Goal: Task Accomplishment & Management: Use online tool/utility

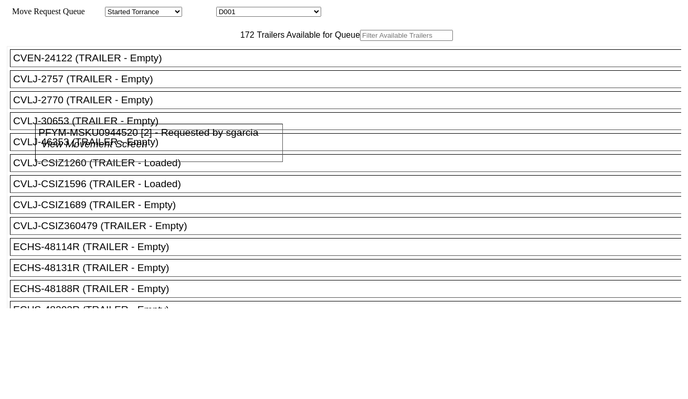
drag, startPoint x: 521, startPoint y: 92, endPoint x: 537, endPoint y: 186, distance: 94.7
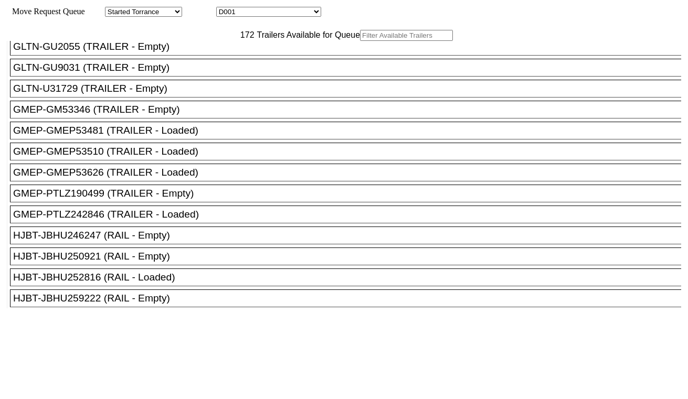
scroll to position [932, 0]
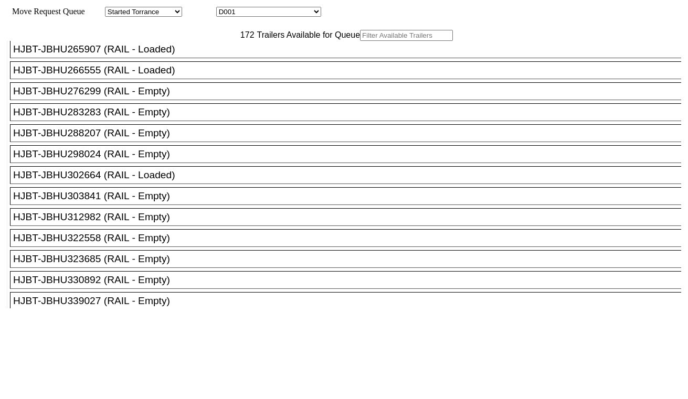
click at [84, 97] on div "HJBT-JBHU276299 (RAIL - Empty)" at bounding box center [350, 92] width 674 height 12
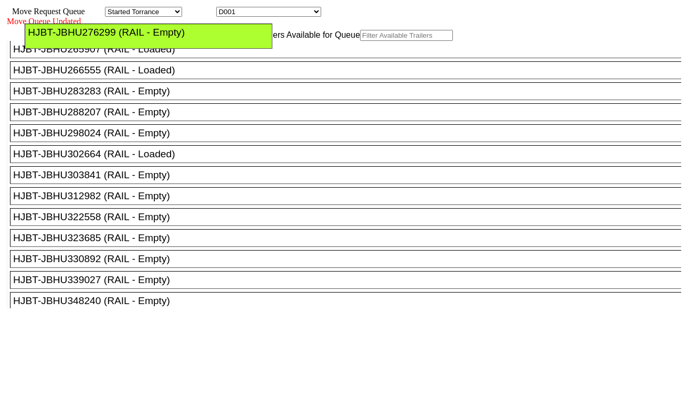
drag, startPoint x: 481, startPoint y: 121, endPoint x: 486, endPoint y: 79, distance: 42.3
